Goal: Find contact information: Find contact information

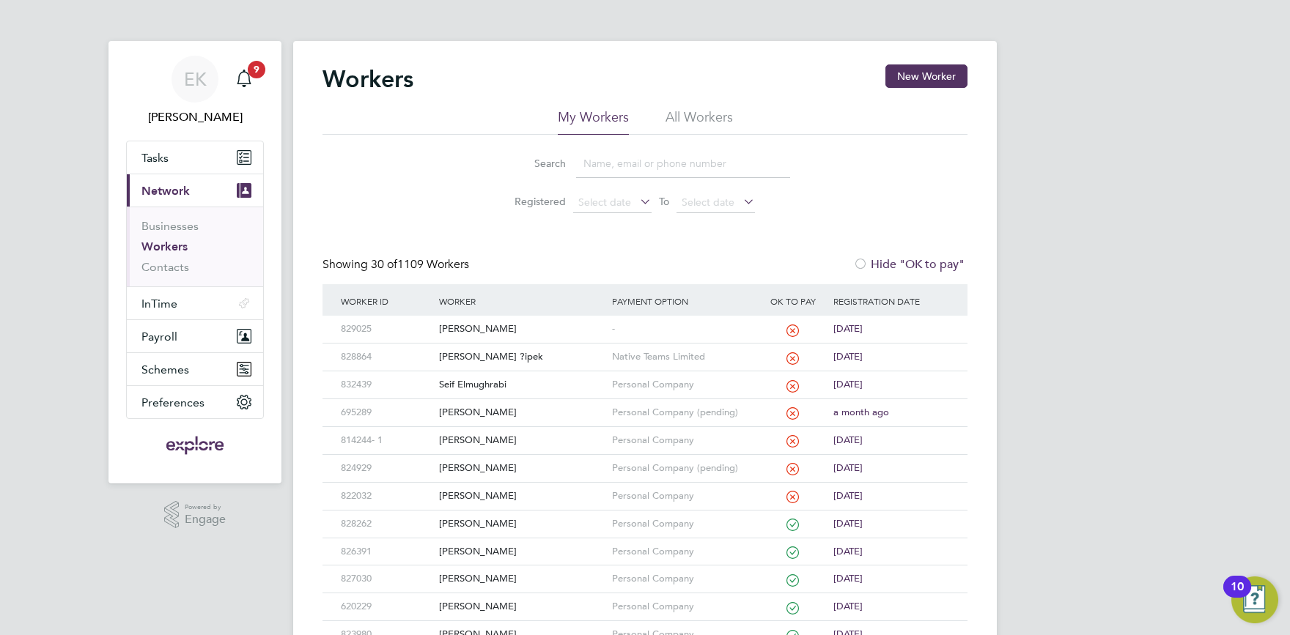
click at [611, 161] on input at bounding box center [683, 164] width 214 height 29
paste input "Oliveros"
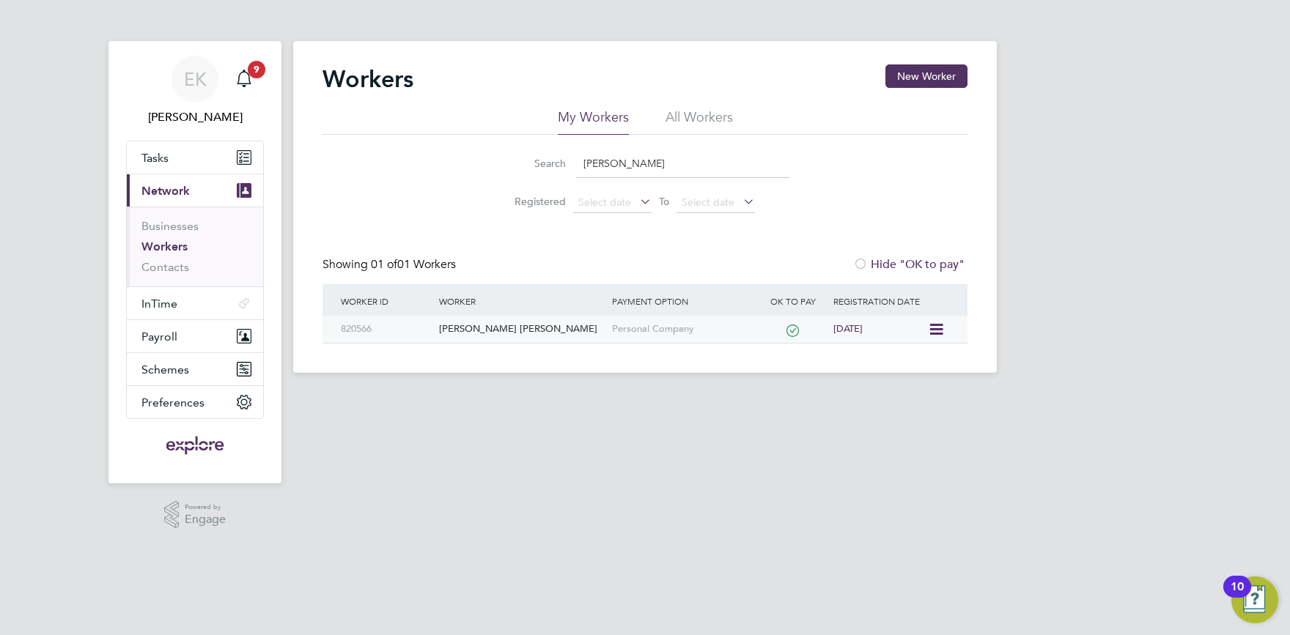
type input "Oliveros"
click at [470, 331] on div "[PERSON_NAME] [PERSON_NAME]" at bounding box center [521, 329] width 172 height 27
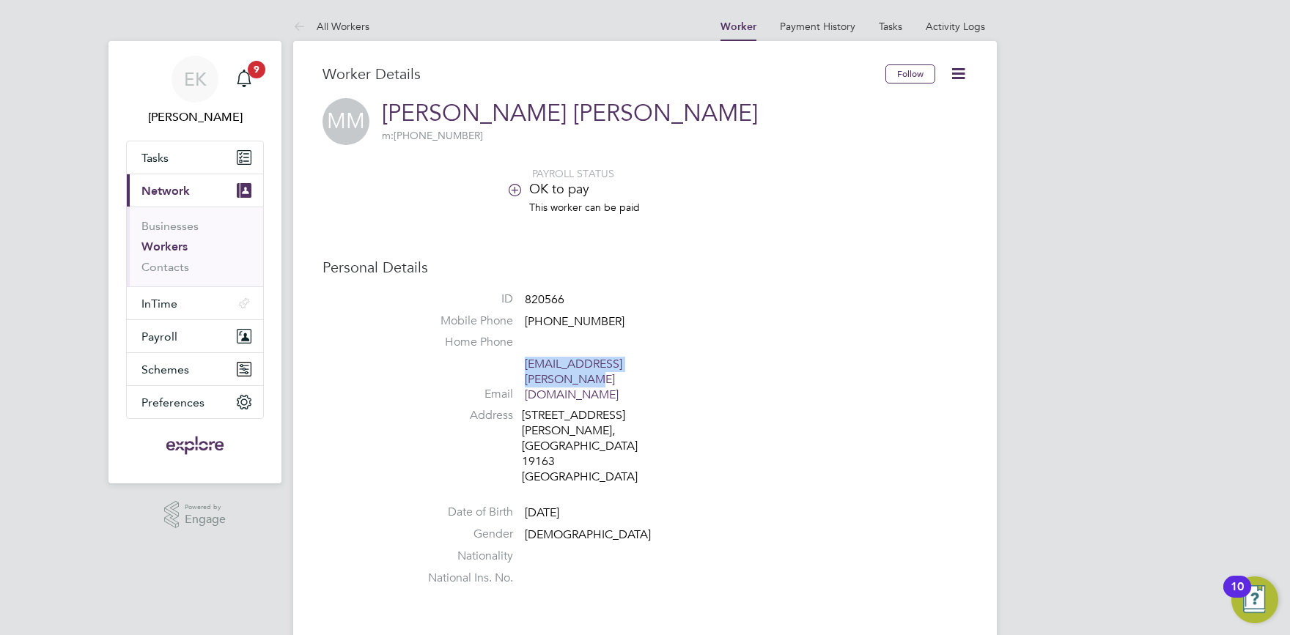
drag, startPoint x: 707, startPoint y: 360, endPoint x: 520, endPoint y: 377, distance: 187.7
click at [520, 377] on li "Email [EMAIL_ADDRESS][PERSON_NAME][DOMAIN_NAME]" at bounding box center [688, 382] width 557 height 51
copy link "[EMAIL_ADDRESS][PERSON_NAME][DOMAIN_NAME]"
click at [686, 79] on h3 "Worker Details" at bounding box center [603, 73] width 563 height 19
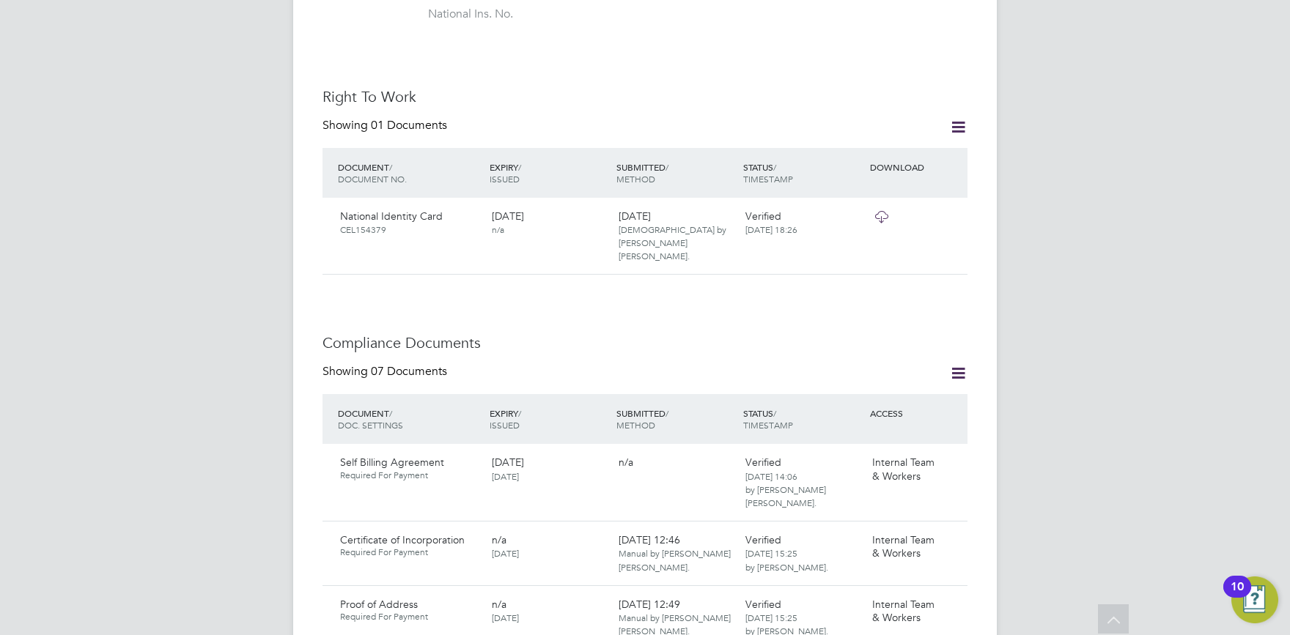
scroll to position [887, 0]
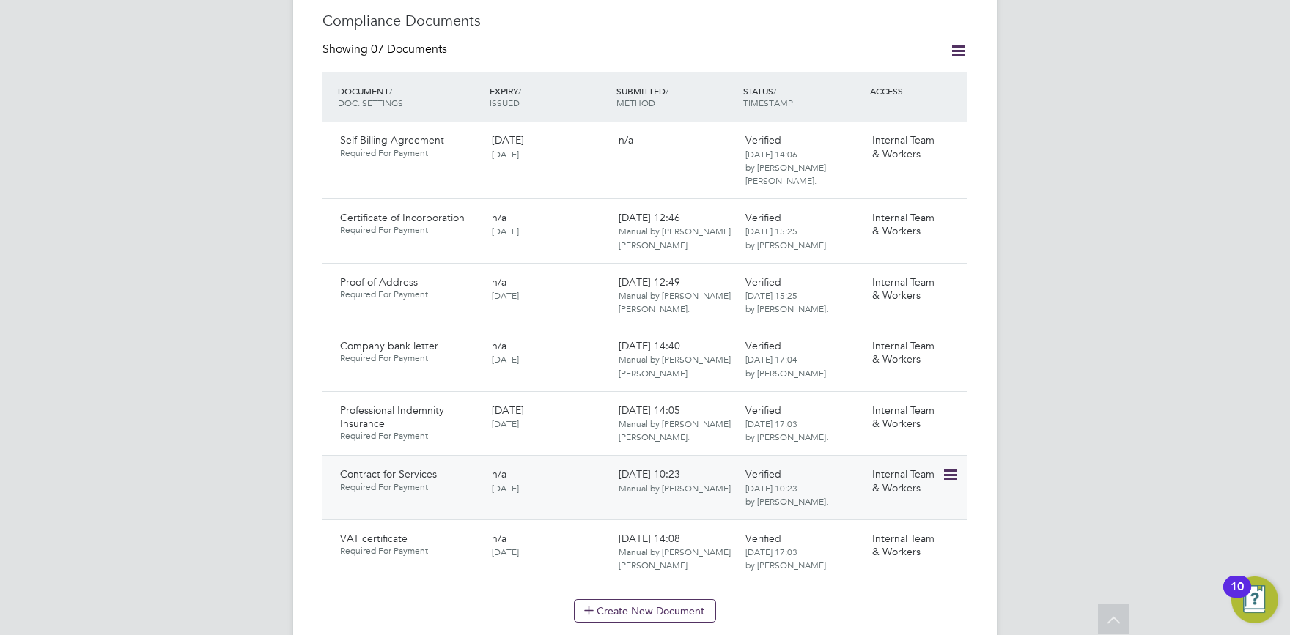
click at [956, 467] on icon at bounding box center [949, 476] width 15 height 18
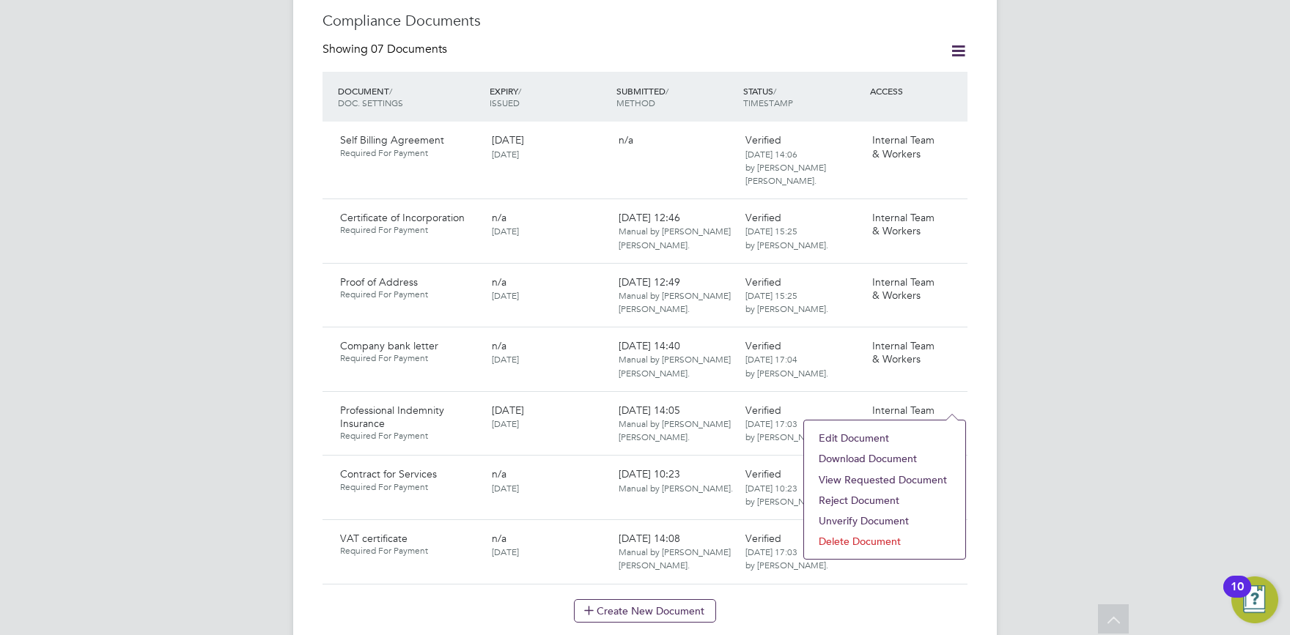
click at [867, 457] on li "Download Document" at bounding box center [884, 459] width 147 height 21
